Goal: Find specific page/section: Find specific page/section

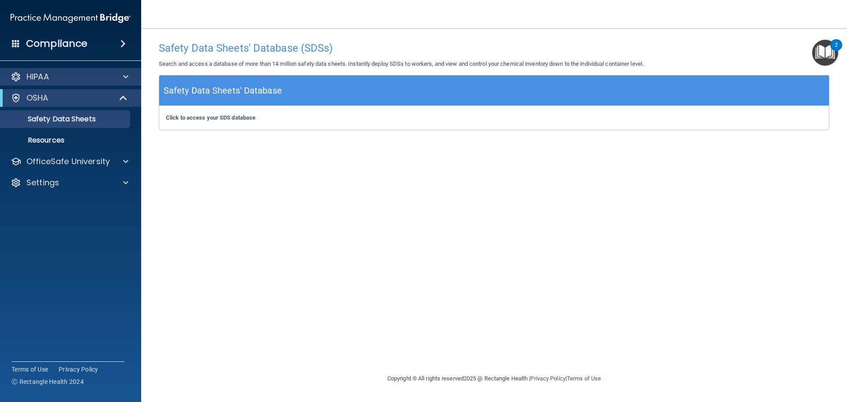
click at [68, 71] on div "HIPAA" at bounding box center [71, 77] width 142 height 18
click at [100, 77] on div "HIPAA" at bounding box center [58, 76] width 109 height 11
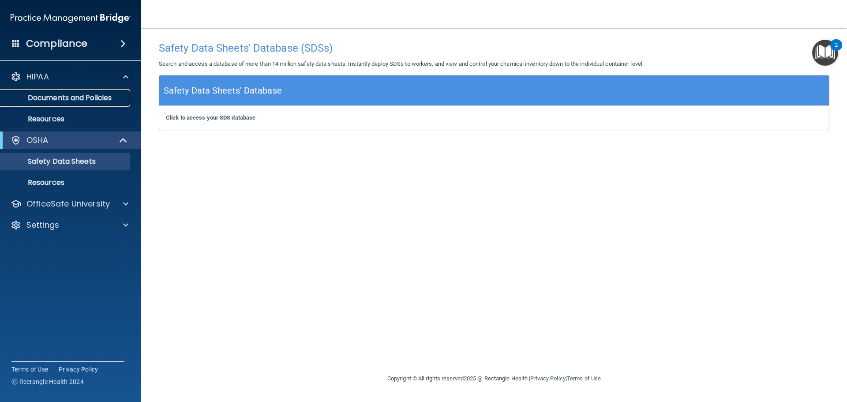
click at [78, 104] on link "Documents and Policies" at bounding box center [60, 98] width 139 height 18
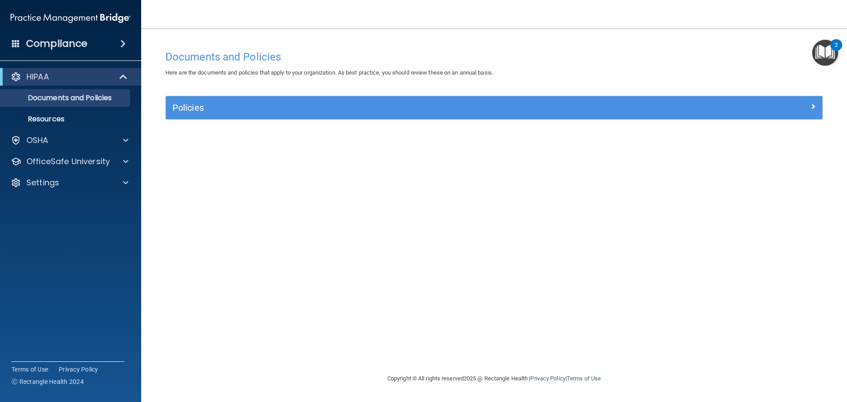
click at [113, 47] on div "Compliance" at bounding box center [70, 43] width 141 height 19
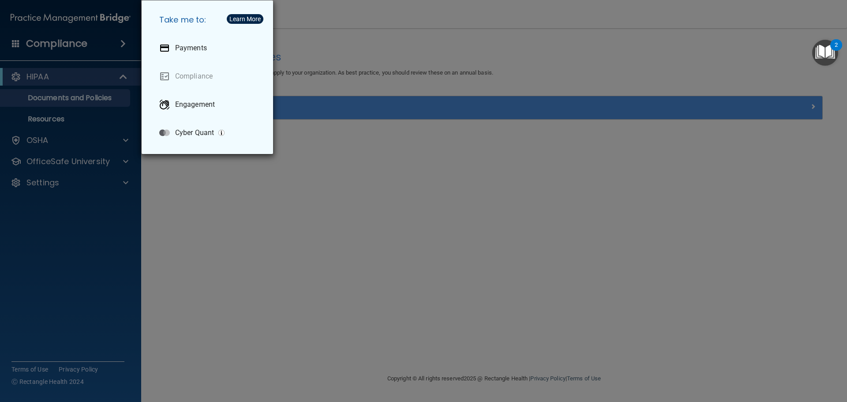
click at [247, 248] on div "Take me to: Payments Compliance Engagement Cyber Quant" at bounding box center [423, 201] width 847 height 402
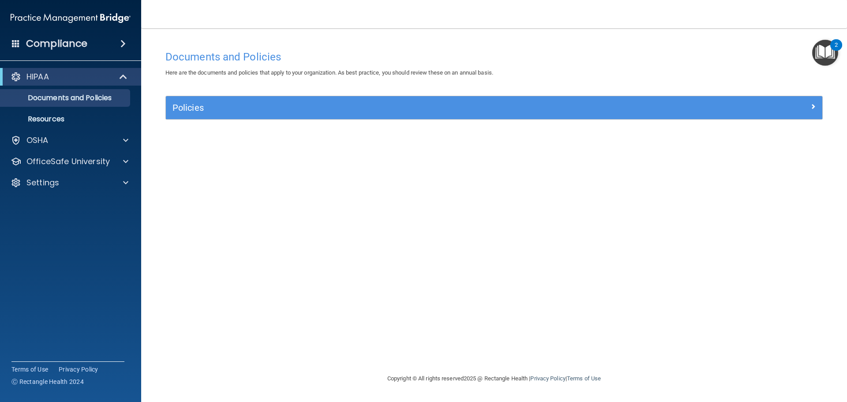
click at [91, 84] on div "HIPAA" at bounding box center [70, 77] width 141 height 18
click at [824, 45] on img "Open Resource Center, 2 new notifications" at bounding box center [825, 53] width 26 height 26
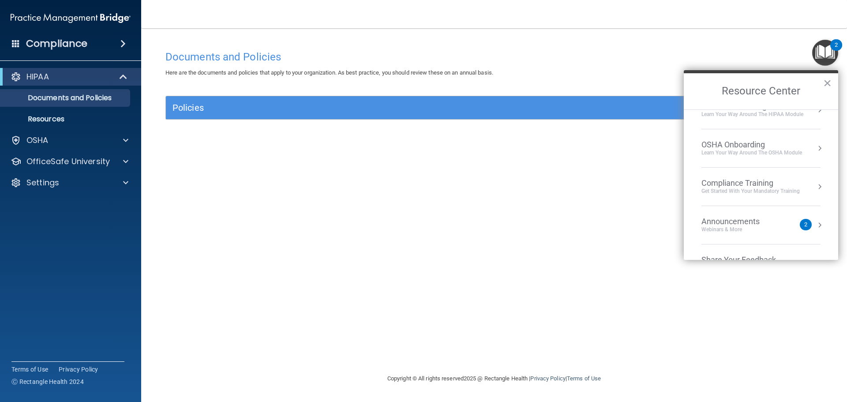
scroll to position [49, 0]
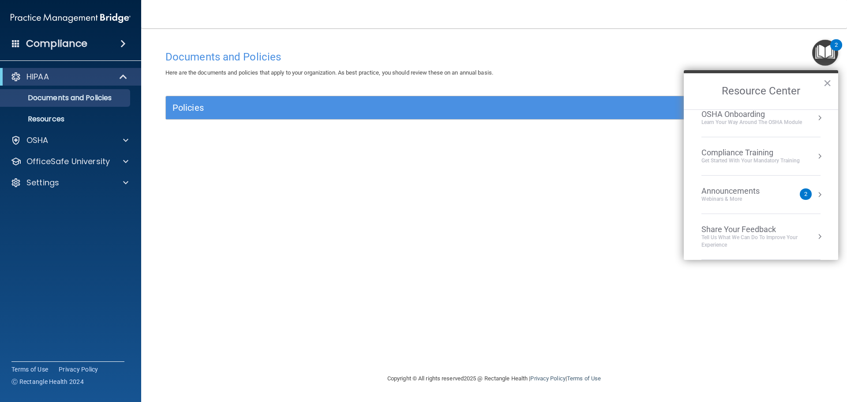
click at [451, 181] on div "Documents and Policies Here are the documents and policies that apply to your o…" at bounding box center [494, 209] width 671 height 327
click at [824, 80] on button "×" at bounding box center [828, 83] width 8 height 14
